Goal: Entertainment & Leisure: Consume media (video, audio)

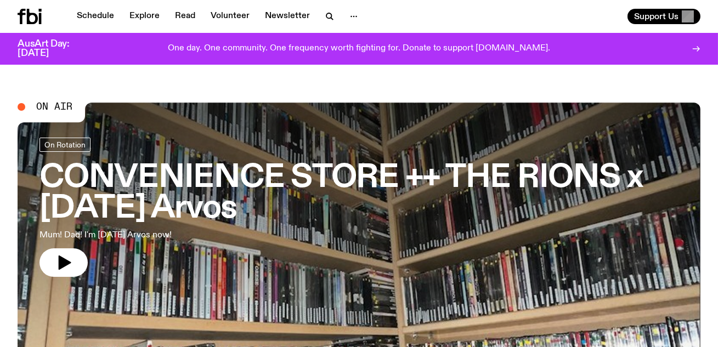
scroll to position [3, 0]
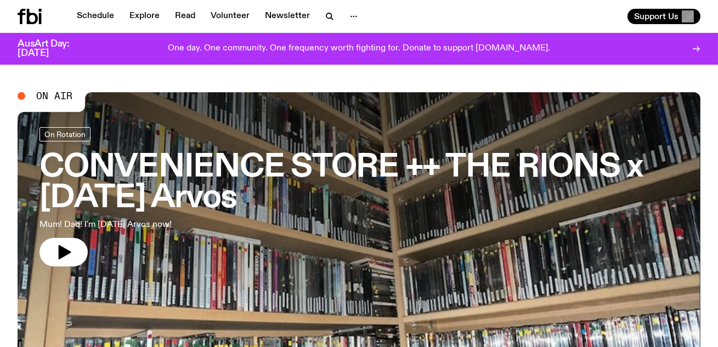
click at [121, 16] on nav "Schedule Explore Read Volunteer Newsletter" at bounding box center [217, 16] width 295 height 15
click at [103, 16] on link "Schedule" at bounding box center [95, 16] width 50 height 15
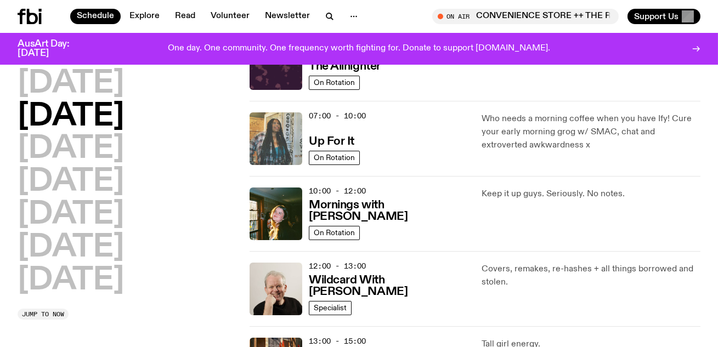
scroll to position [81, 0]
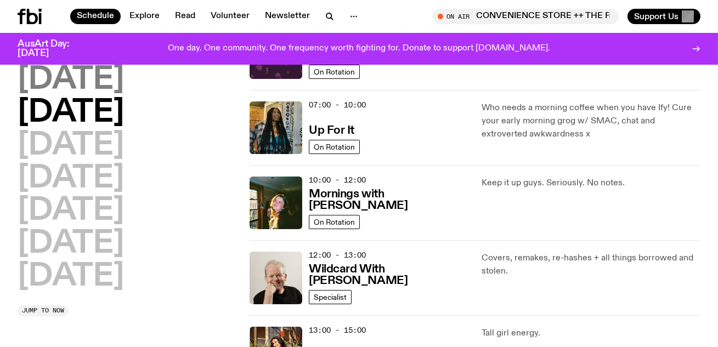
click at [112, 88] on h2 "[DATE]" at bounding box center [71, 80] width 106 height 31
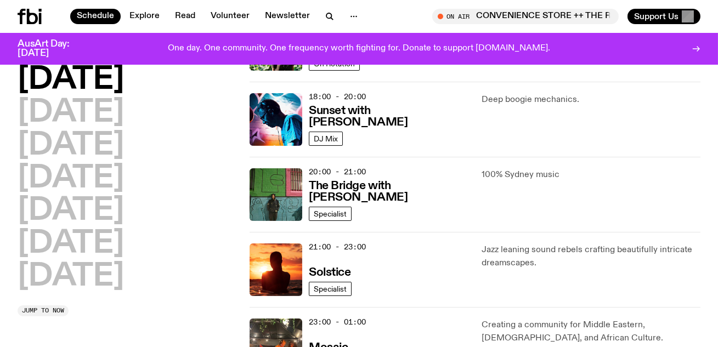
scroll to position [482, 0]
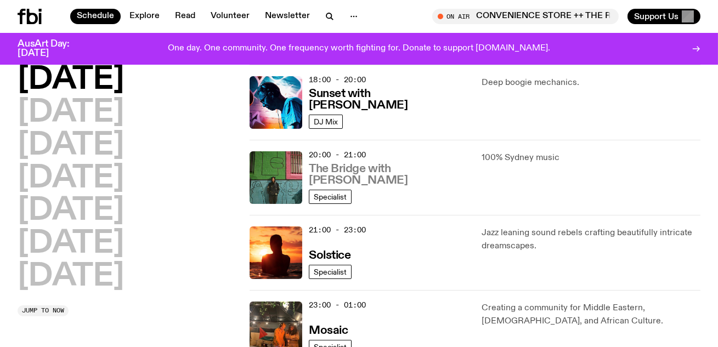
click at [361, 178] on h3 "The Bridge with [PERSON_NAME]" at bounding box center [389, 175] width 160 height 23
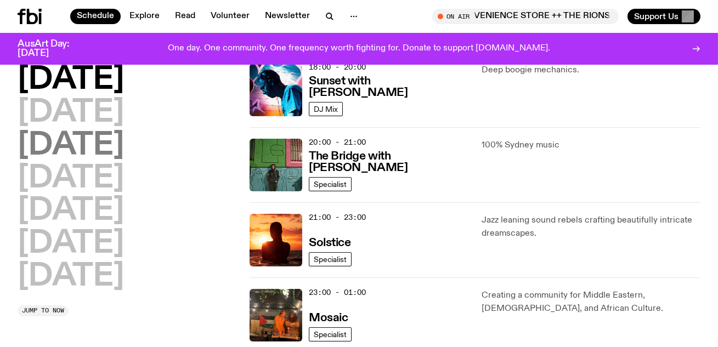
click at [115, 131] on h2 "[DATE]" at bounding box center [71, 146] width 106 height 31
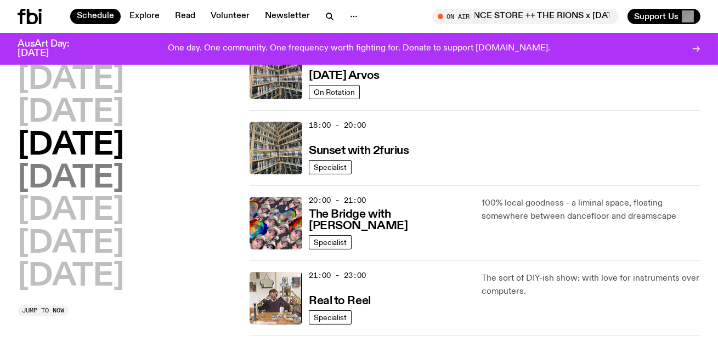
click at [124, 182] on h2 "[DATE]" at bounding box center [71, 179] width 106 height 31
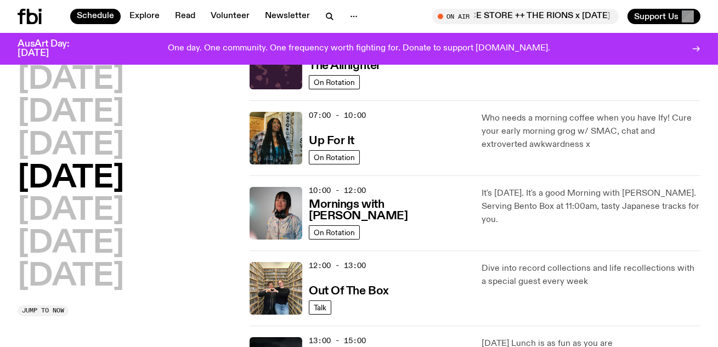
scroll to position [152, 0]
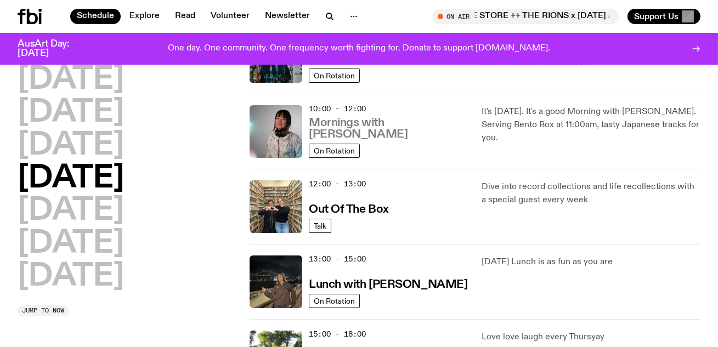
click at [394, 133] on h3 "Mornings with [PERSON_NAME]" at bounding box center [389, 128] width 160 height 23
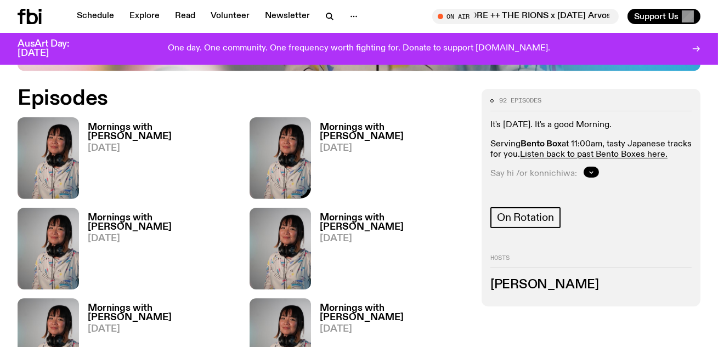
scroll to position [430, 0]
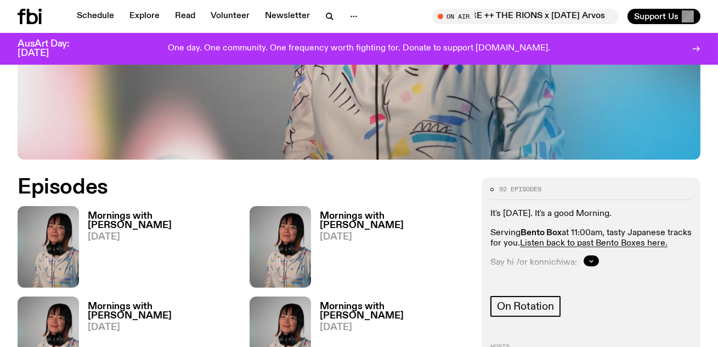
click at [162, 212] on h3 "Mornings with [PERSON_NAME]" at bounding box center [162, 221] width 149 height 19
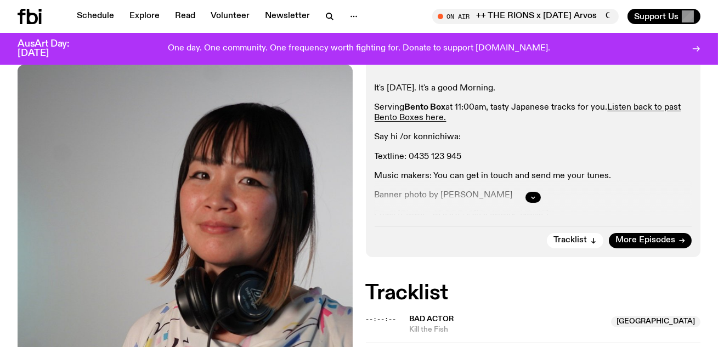
scroll to position [255, 0]
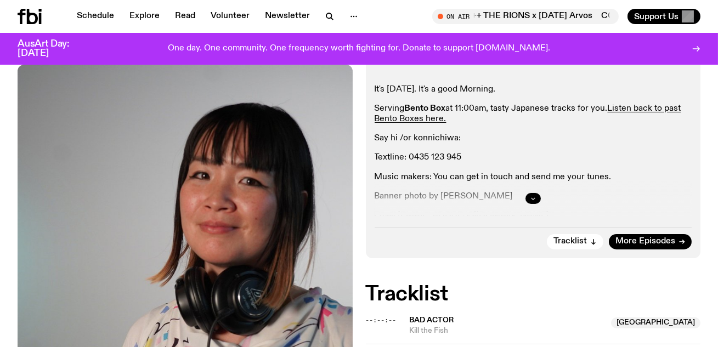
click at [533, 195] on icon "button" at bounding box center [533, 198] width 7 height 7
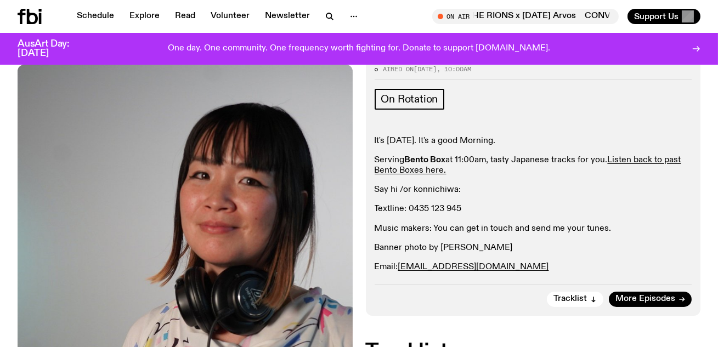
scroll to position [203, 0]
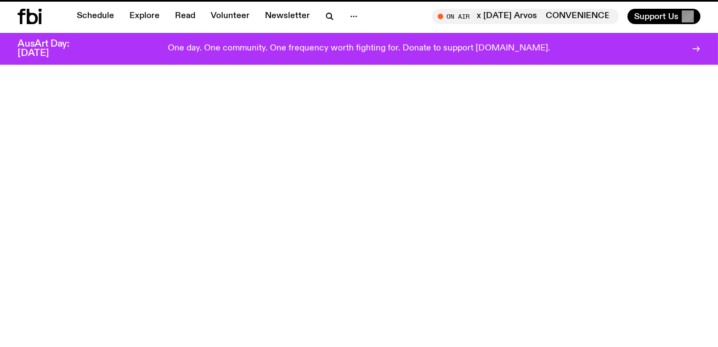
scroll to position [430, 0]
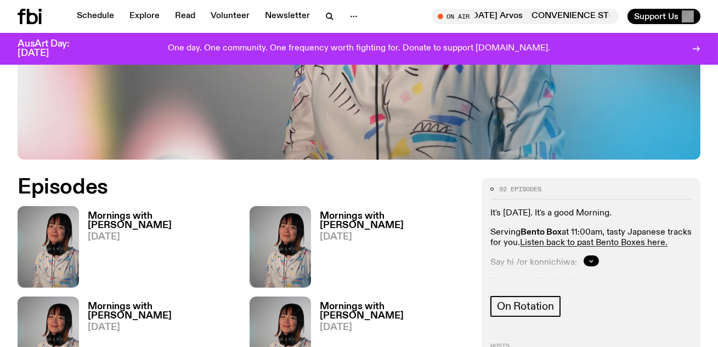
click at [354, 233] on span "[DATE]" at bounding box center [394, 237] width 149 height 9
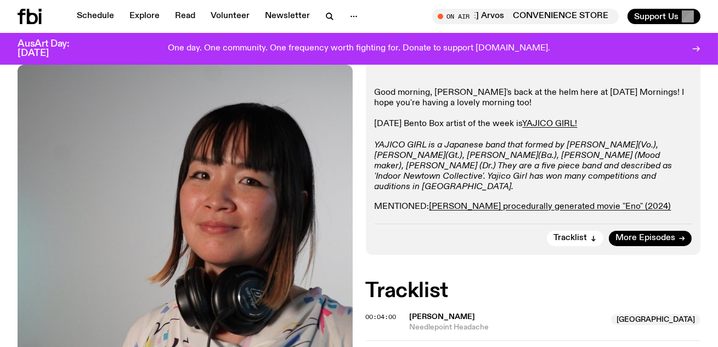
scroll to position [194, 0]
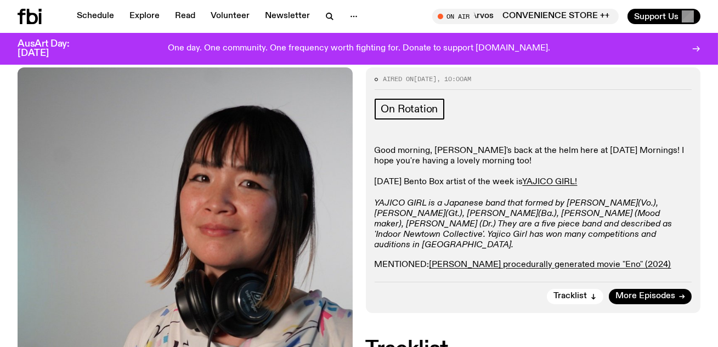
click at [485, 146] on p "Good morning, [PERSON_NAME]'s back at the helm here at [DATE] Mornings! I hope …" at bounding box center [534, 198] width 318 height 105
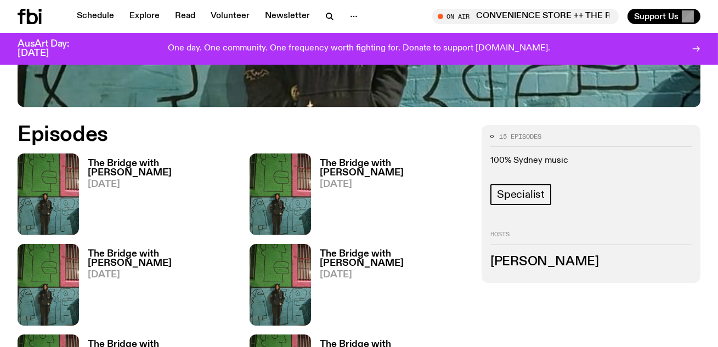
scroll to position [809, 0]
